Goal: Navigation & Orientation: Find specific page/section

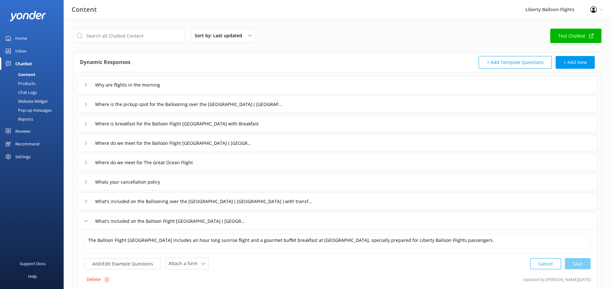
scroll to position [63, 0]
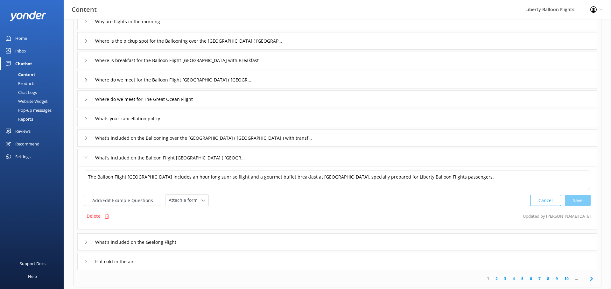
click at [19, 39] on div "Home" at bounding box center [21, 38] width 12 height 13
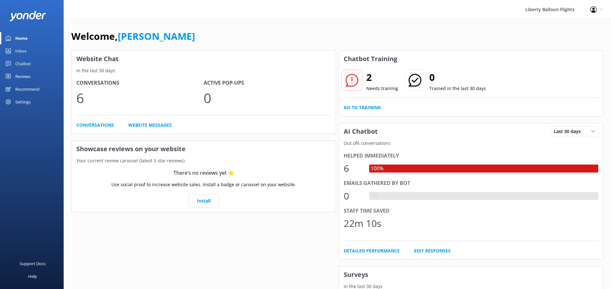
click at [597, 10] on div "Profile Settings Logout" at bounding box center [596, 9] width 29 height 19
click at [28, 101] on div "Settings" at bounding box center [22, 101] width 15 height 13
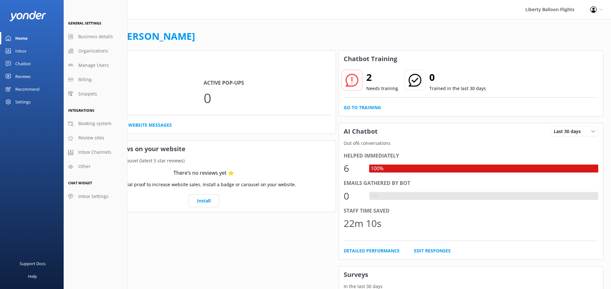
click at [407, 8] on div "Liberty Balloon Flights Profile Settings Logout" at bounding box center [305, 9] width 611 height 19
click at [550, 10] on div "Liberty Balloon Flights" at bounding box center [549, 9] width 65 height 19
click at [562, 10] on div "Liberty Balloon Flights" at bounding box center [549, 9] width 65 height 19
click at [11, 102] on div "Settings" at bounding box center [32, 101] width 64 height 13
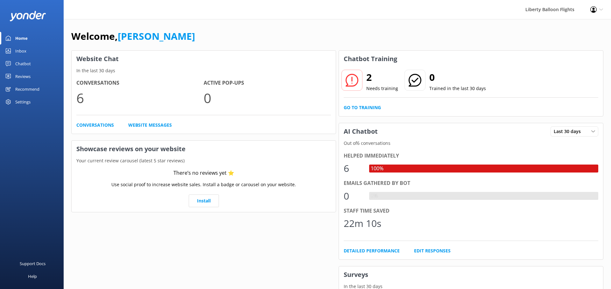
click at [8, 100] on icon at bounding box center [8, 101] width 5 height 5
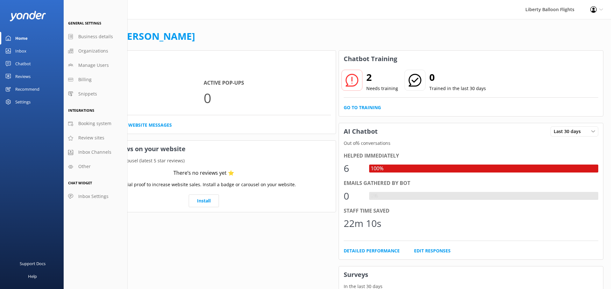
click at [167, 240] on div "Website Chat In the last 30 days Conversations 6 Active Pop-ups 0 Conversations…" at bounding box center [203, 228] width 267 height 358
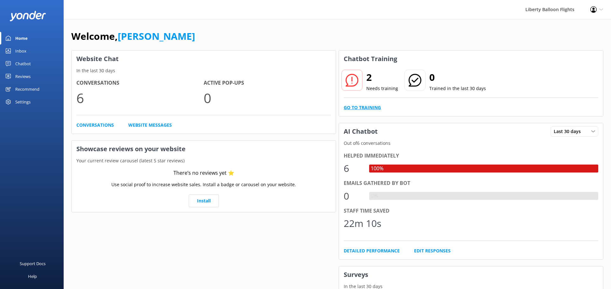
click at [359, 108] on link "Go to Training" at bounding box center [362, 107] width 37 height 7
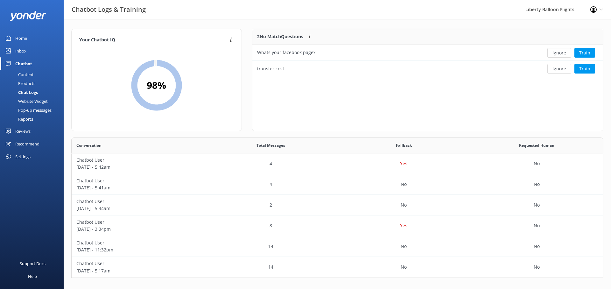
scroll to position [140, 532]
click at [21, 38] on div "Home" at bounding box center [21, 38] width 12 height 13
